Goal: Use online tool/utility: Utilize a website feature to perform a specific function

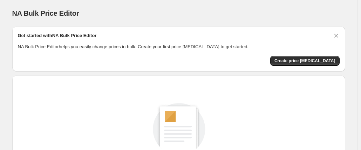
scroll to position [112, 0]
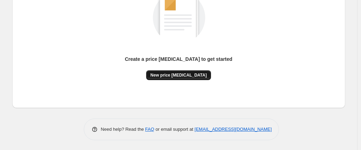
click at [179, 78] on button "New price [MEDICAL_DATA]" at bounding box center [178, 75] width 65 height 10
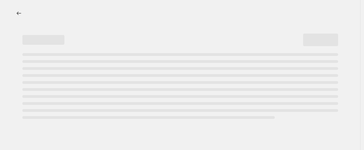
select select "percentage"
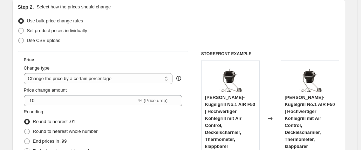
scroll to position [115, 0]
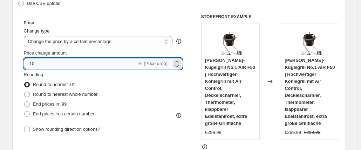
click at [95, 68] on input "-10" at bounding box center [80, 63] width 113 height 11
click at [96, 67] on input "-10" at bounding box center [80, 63] width 113 height 11
type input "-1"
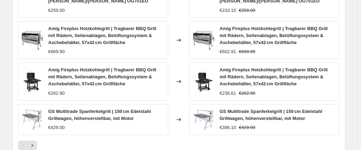
scroll to position [594, 0]
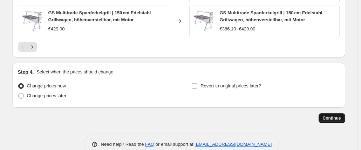
type input "-57"
click at [278, 116] on span "Continue" at bounding box center [331, 119] width 18 height 6
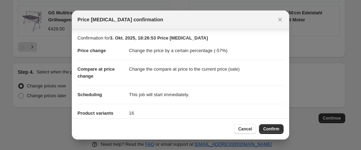
scroll to position [79, 0]
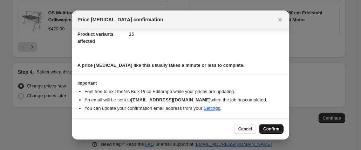
click at [268, 132] on span "Confirm" at bounding box center [271, 129] width 16 height 6
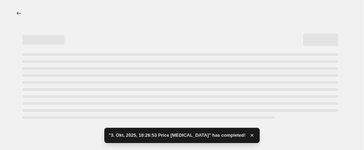
select select "percentage"
